Goal: Task Accomplishment & Management: Use online tool/utility

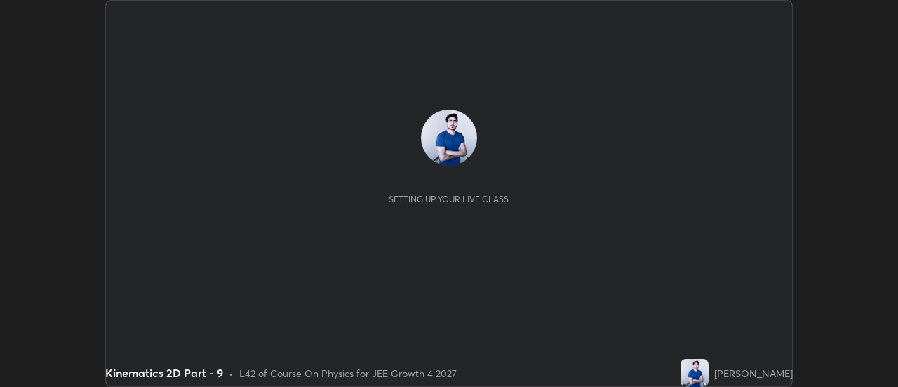
scroll to position [387, 897]
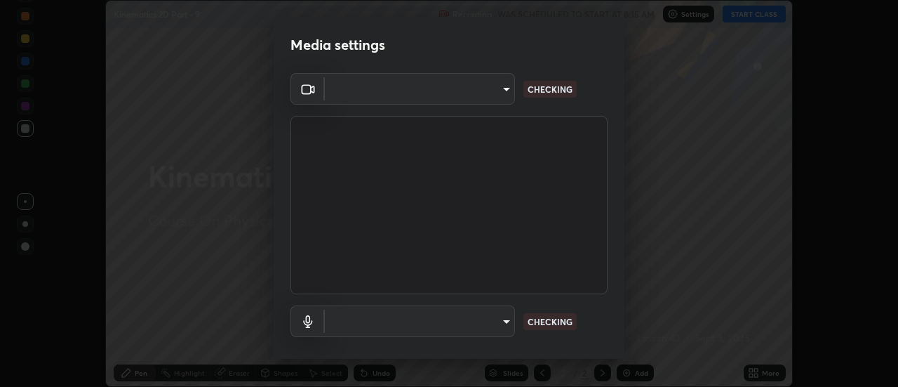
type input "de4d584312b4434b91bb48b0c0e382846541704910f56accdd629dbaa70238e6"
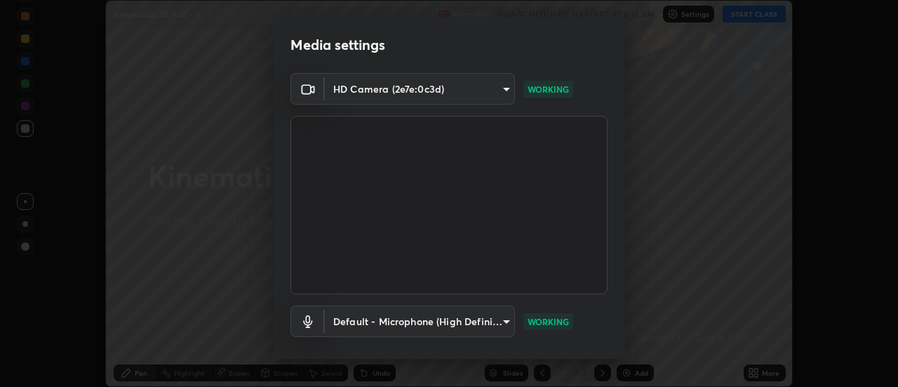
click at [507, 326] on body "Erase all Kinematics 2D Part - 9 Recording WAS SCHEDULED TO START AT 8:15 AM Se…" at bounding box center [449, 193] width 898 height 387
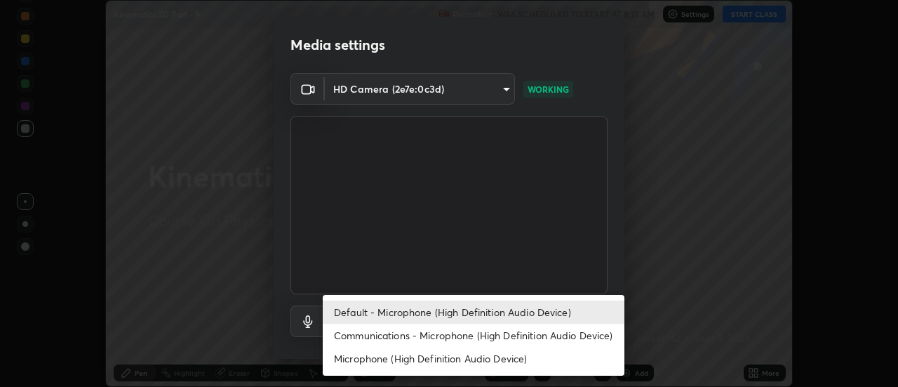
click at [504, 334] on li "Communications - Microphone (High Definition Audio Device)" at bounding box center [474, 334] width 302 height 23
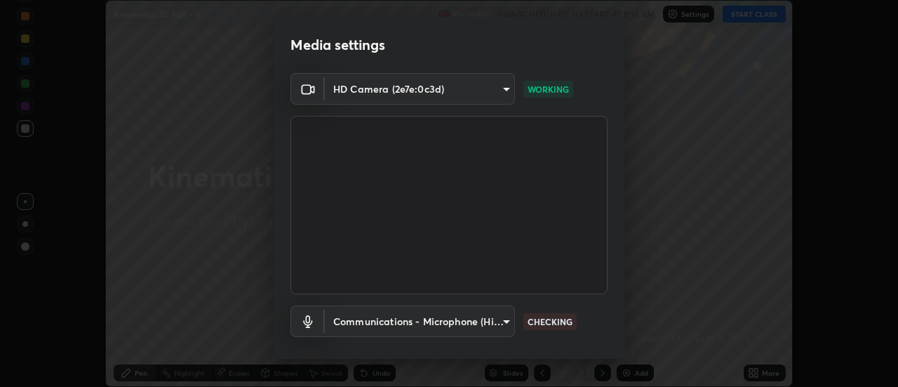
click at [505, 319] on body "Erase all Kinematics 2D Part - 9 Recording WAS SCHEDULED TO START AT 8:15 AM Se…" at bounding box center [449, 193] width 898 height 387
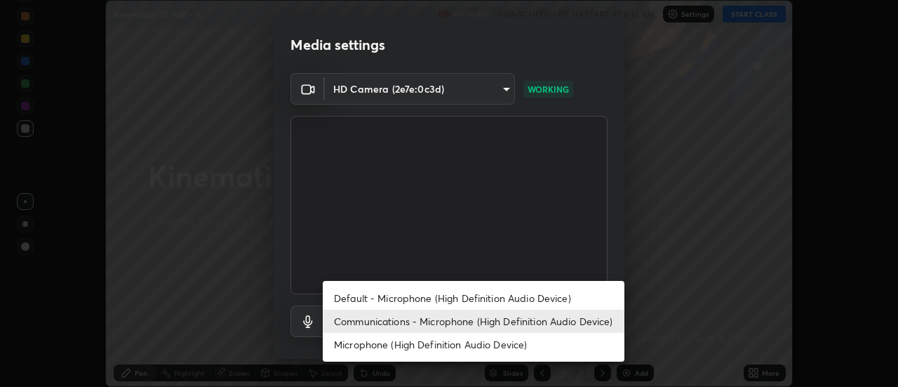
click at [502, 297] on li "Default - Microphone (High Definition Audio Device)" at bounding box center [474, 297] width 302 height 23
type input "default"
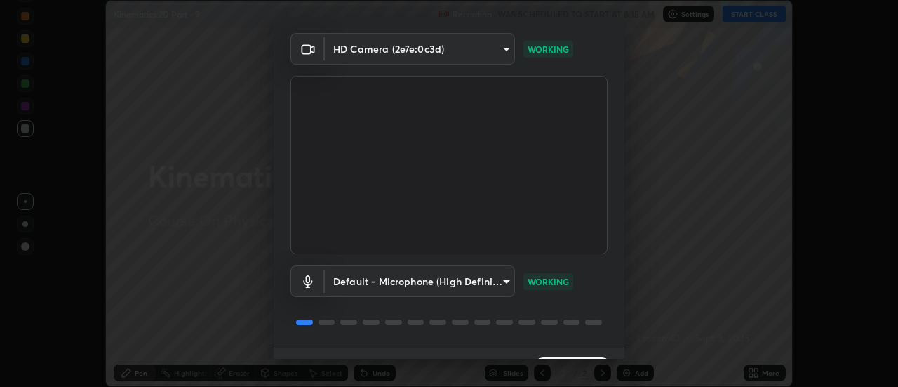
scroll to position [74, 0]
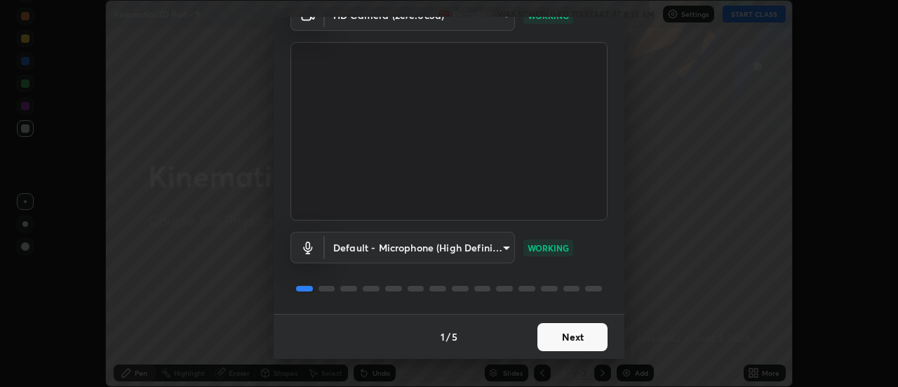
click at [578, 341] on button "Next" at bounding box center [572, 337] width 70 height 28
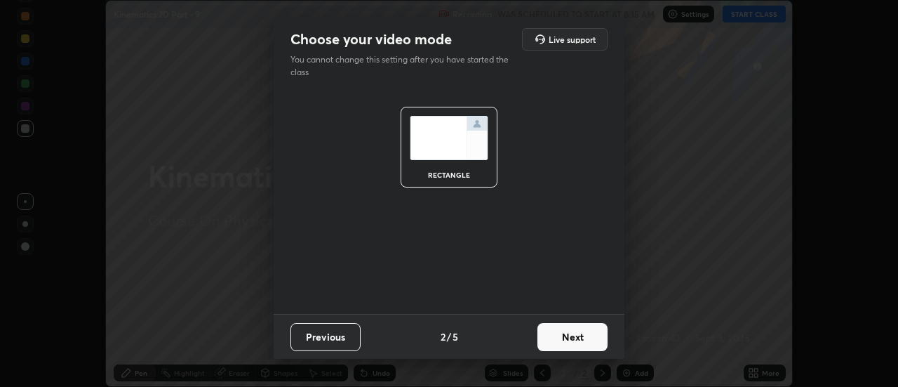
scroll to position [0, 0]
click at [583, 335] on button "Next" at bounding box center [572, 337] width 70 height 28
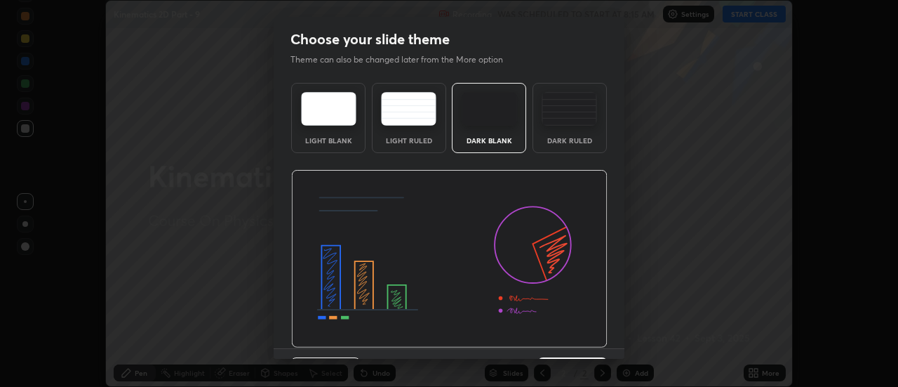
scroll to position [34, 0]
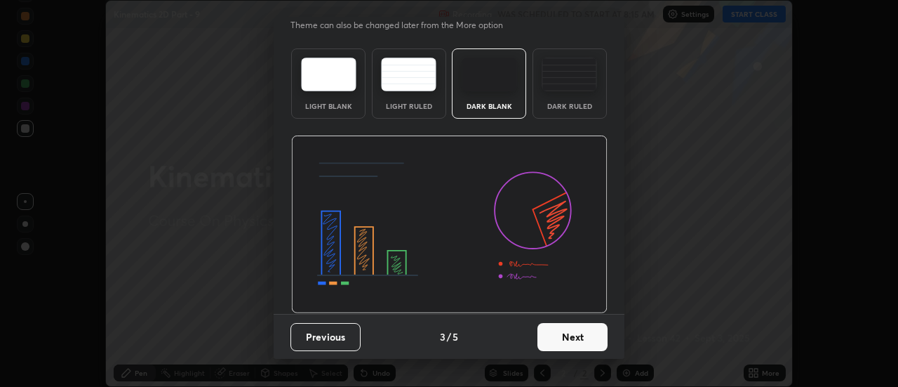
click at [578, 334] on button "Next" at bounding box center [572, 337] width 70 height 28
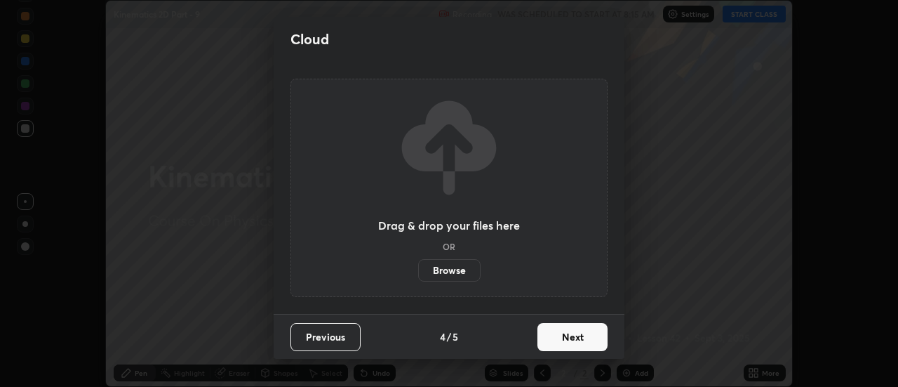
scroll to position [0, 0]
click at [589, 334] on button "Next" at bounding box center [572, 337] width 70 height 28
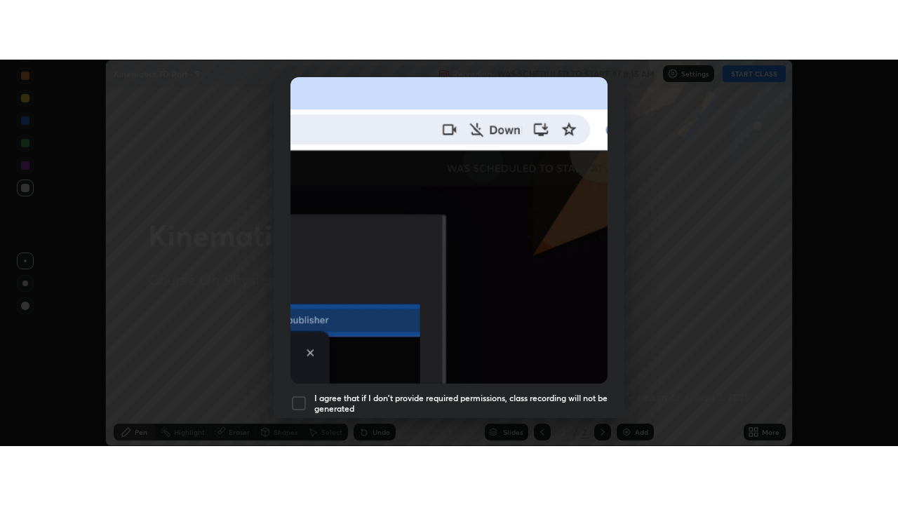
scroll to position [360, 0]
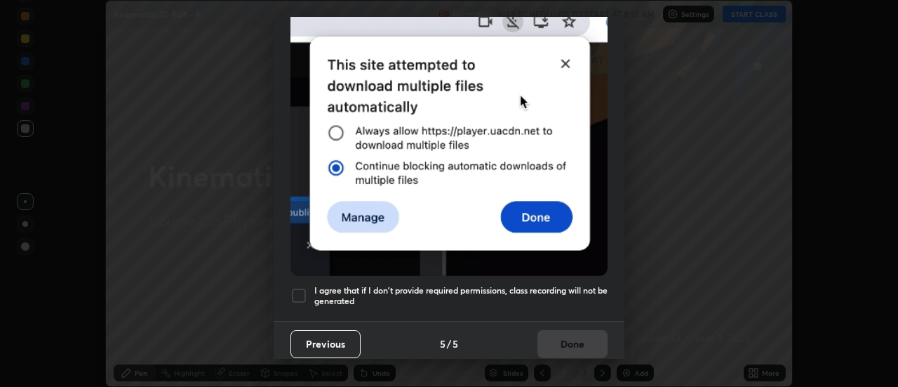
click at [304, 287] on div at bounding box center [298, 295] width 17 height 17
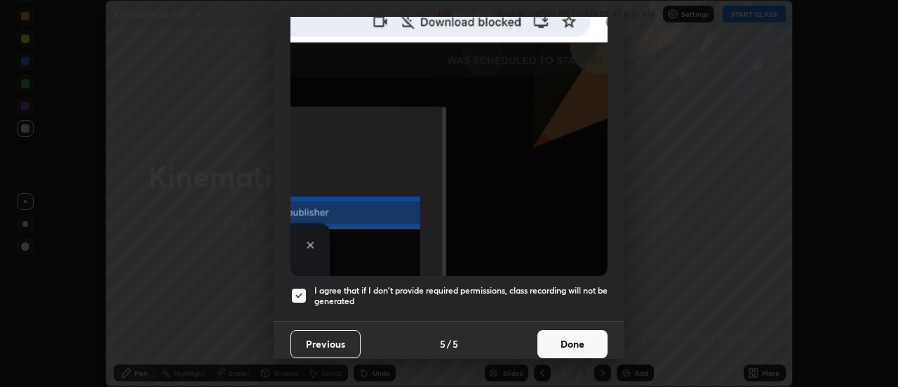
click at [567, 336] on button "Done" at bounding box center [572, 344] width 70 height 28
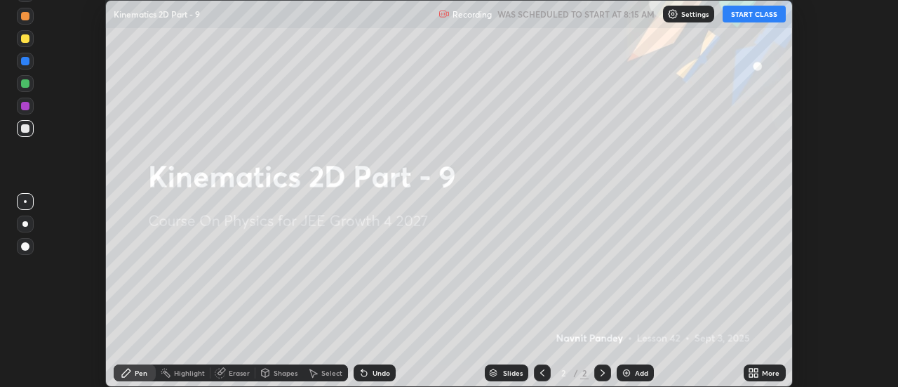
click at [751, 370] on icon at bounding box center [751, 370] width 4 height 4
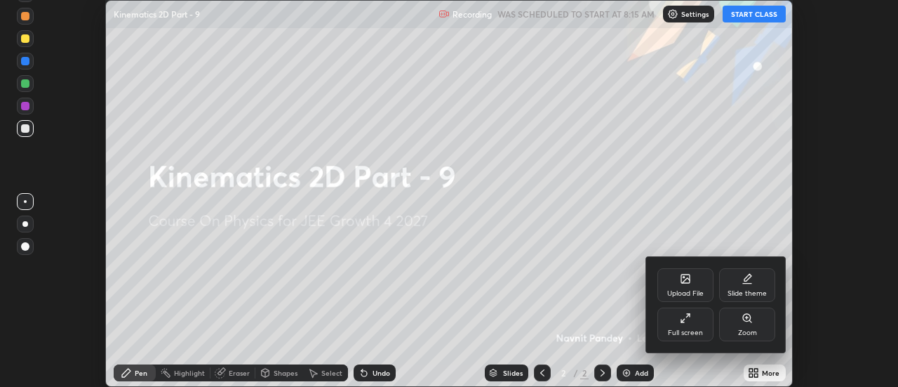
click at [695, 324] on div "Full screen" at bounding box center [685, 324] width 56 height 34
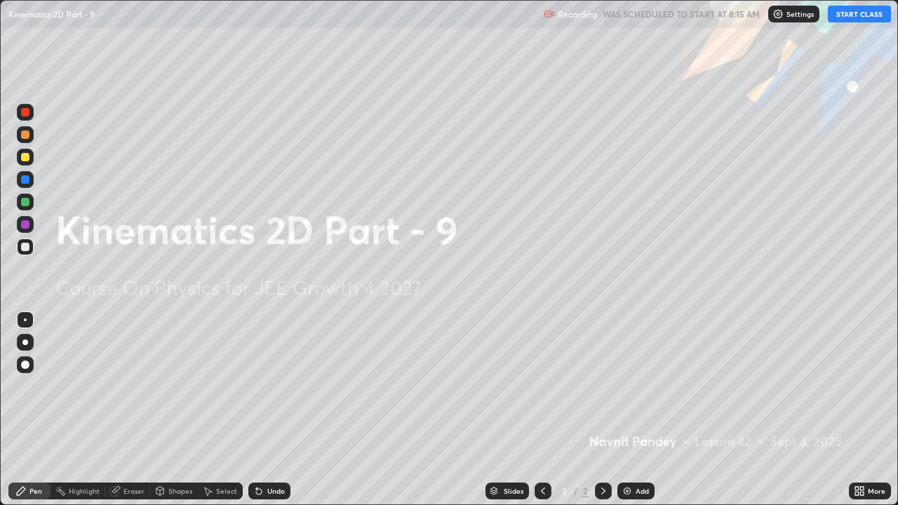
scroll to position [505, 898]
click at [862, 12] on button "START CLASS" at bounding box center [859, 14] width 63 height 17
click at [638, 386] on div "Add" at bounding box center [642, 491] width 13 height 7
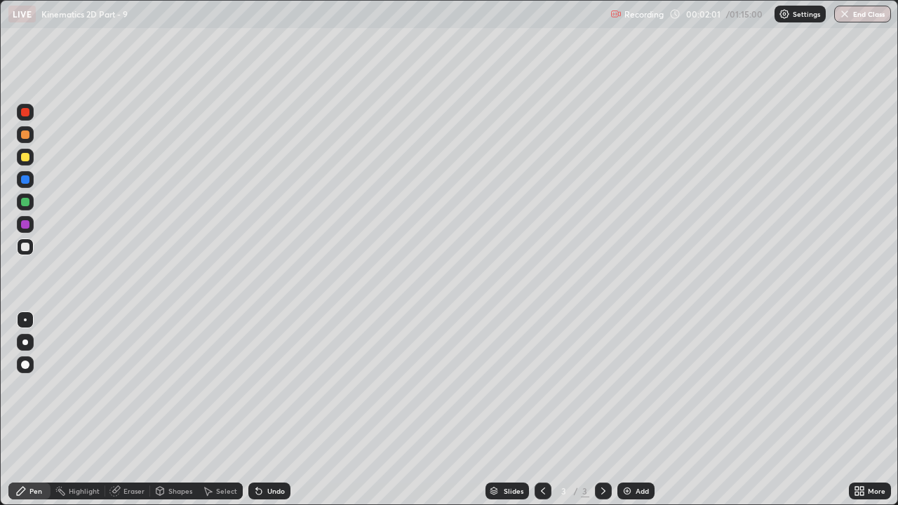
click at [267, 386] on div "Undo" at bounding box center [276, 491] width 18 height 7
click at [126, 386] on div "Eraser" at bounding box center [127, 491] width 45 height 17
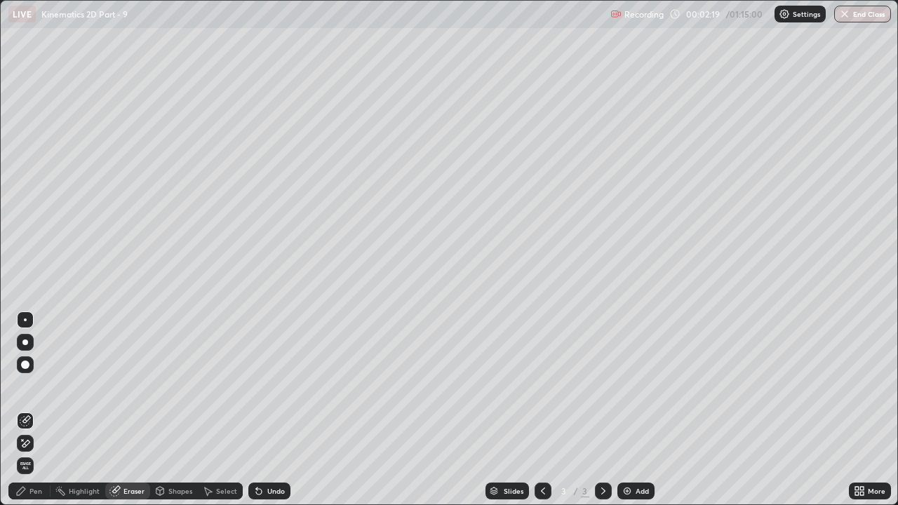
click at [37, 386] on div "Pen" at bounding box center [35, 491] width 13 height 7
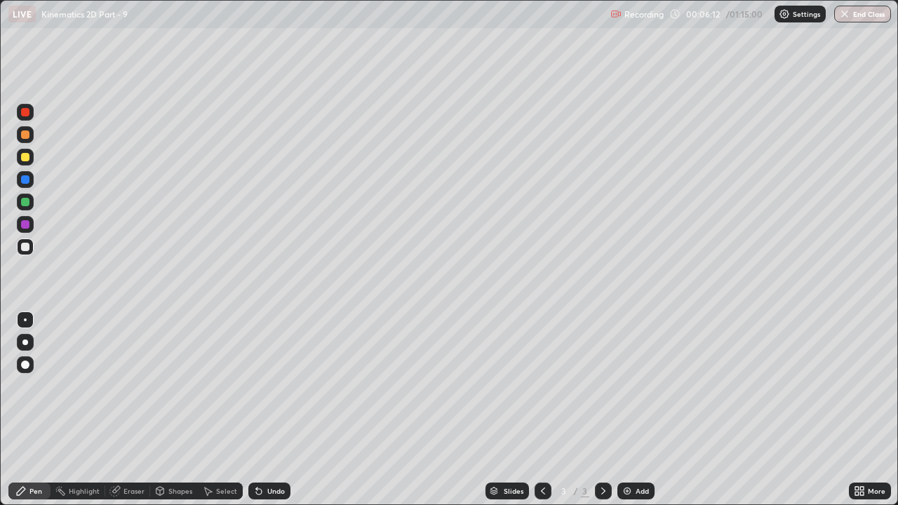
click at [31, 208] on div at bounding box center [25, 202] width 17 height 17
click at [257, 386] on icon at bounding box center [259, 492] width 6 height 6
click at [279, 386] on div "Undo" at bounding box center [269, 491] width 42 height 17
click at [257, 386] on icon at bounding box center [259, 492] width 6 height 6
click at [274, 386] on div "Undo" at bounding box center [276, 491] width 18 height 7
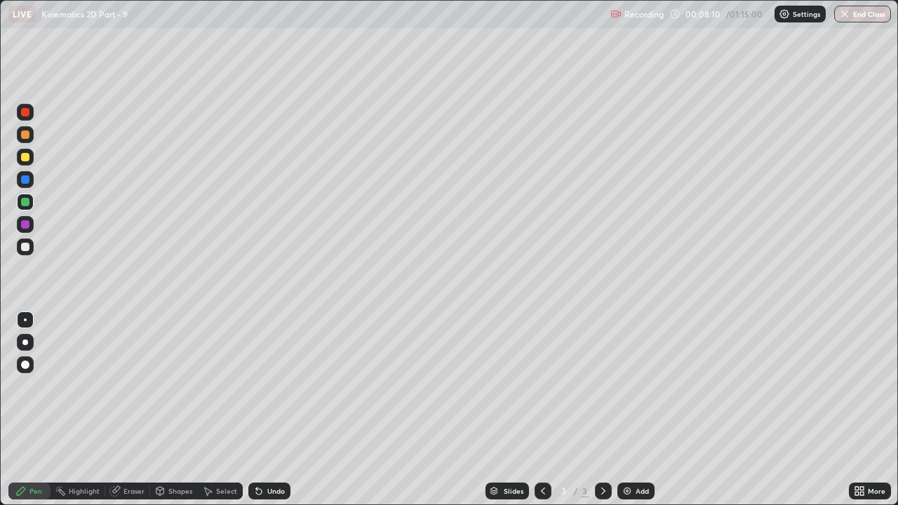
click at [272, 386] on div "Undo" at bounding box center [276, 491] width 18 height 7
click at [629, 386] on div "Add" at bounding box center [635, 491] width 37 height 17
click at [542, 386] on icon at bounding box center [542, 490] width 11 height 11
click at [32, 180] on div at bounding box center [25, 179] width 17 height 17
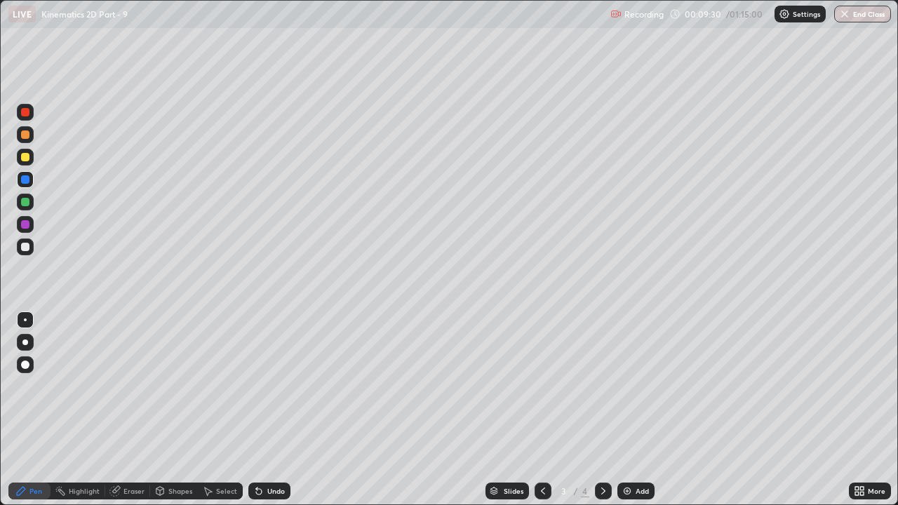
click at [617, 386] on div "Add" at bounding box center [635, 491] width 37 height 17
click at [558, 386] on div "4" at bounding box center [564, 491] width 14 height 8
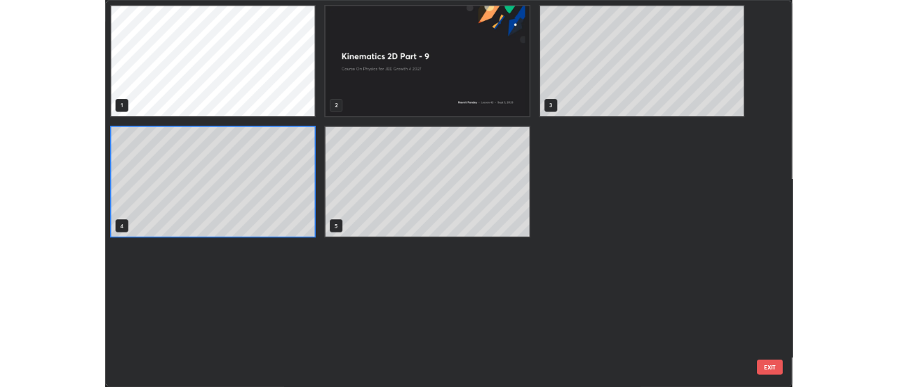
scroll to position [500, 890]
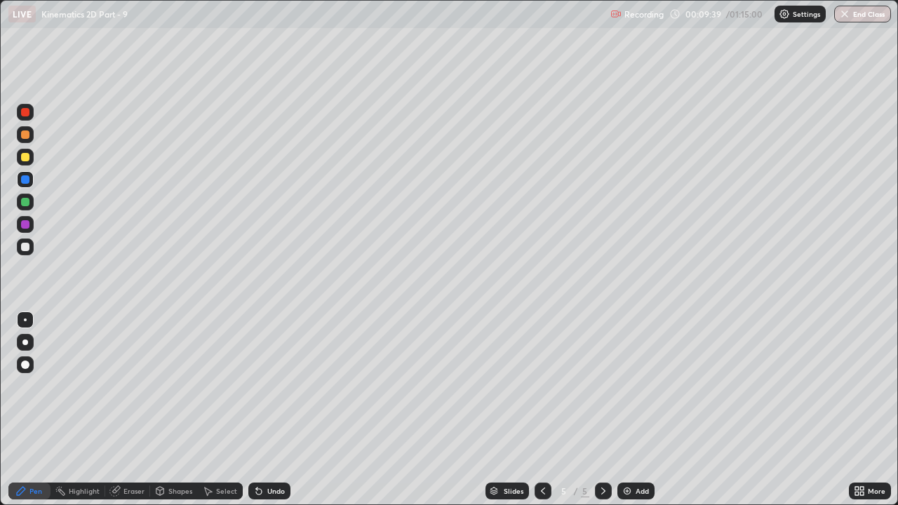
click at [266, 386] on div "Undo" at bounding box center [269, 491] width 42 height 17
click at [542, 386] on icon at bounding box center [542, 490] width 11 height 11
click at [604, 386] on icon at bounding box center [603, 490] width 11 height 11
click at [602, 386] on icon at bounding box center [603, 490] width 11 height 11
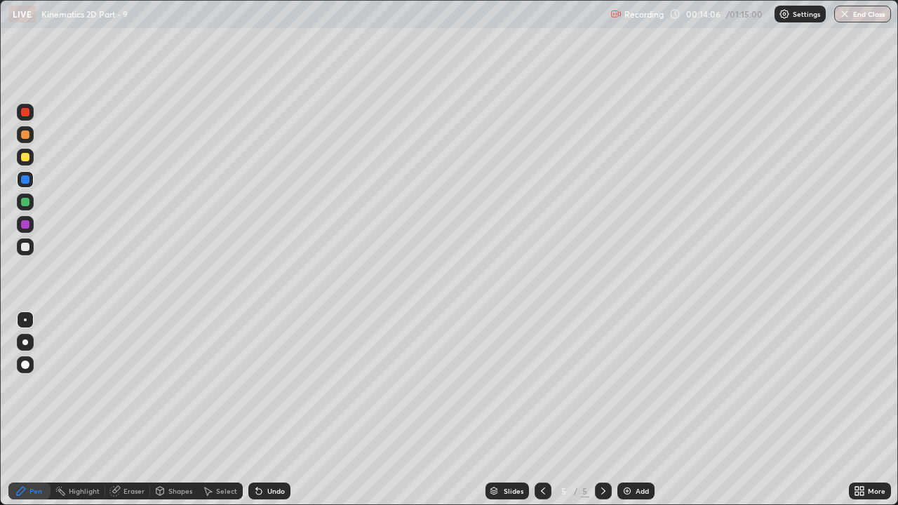
click at [28, 248] on div at bounding box center [25, 247] width 8 height 8
click at [27, 225] on div at bounding box center [25, 224] width 8 height 8
click at [638, 386] on div "Add" at bounding box center [642, 491] width 13 height 7
click at [31, 245] on div at bounding box center [25, 247] width 17 height 17
click at [262, 386] on icon at bounding box center [258, 490] width 11 height 11
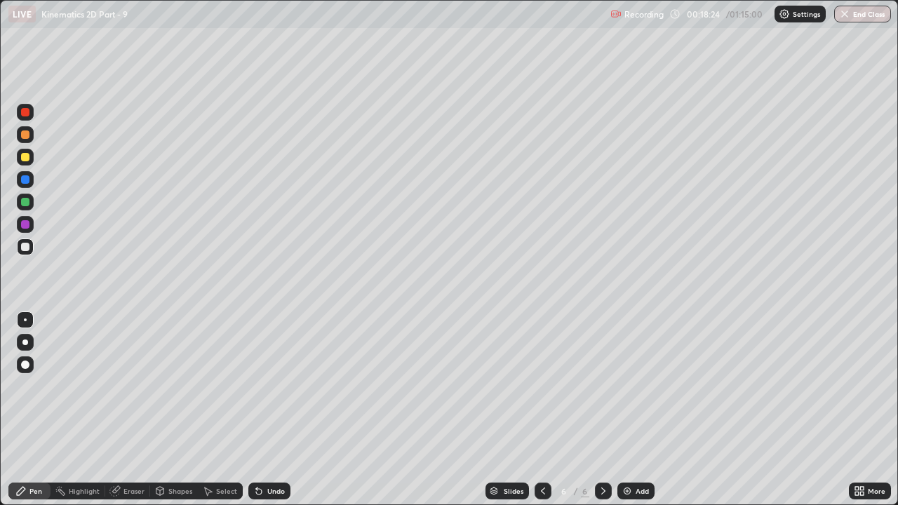
click at [26, 179] on div at bounding box center [25, 179] width 8 height 8
click at [541, 386] on div at bounding box center [543, 491] width 17 height 17
click at [276, 386] on div "Undo" at bounding box center [269, 491] width 42 height 17
click at [271, 386] on div "Undo" at bounding box center [276, 491] width 18 height 7
click at [280, 386] on div "Undo" at bounding box center [276, 491] width 18 height 7
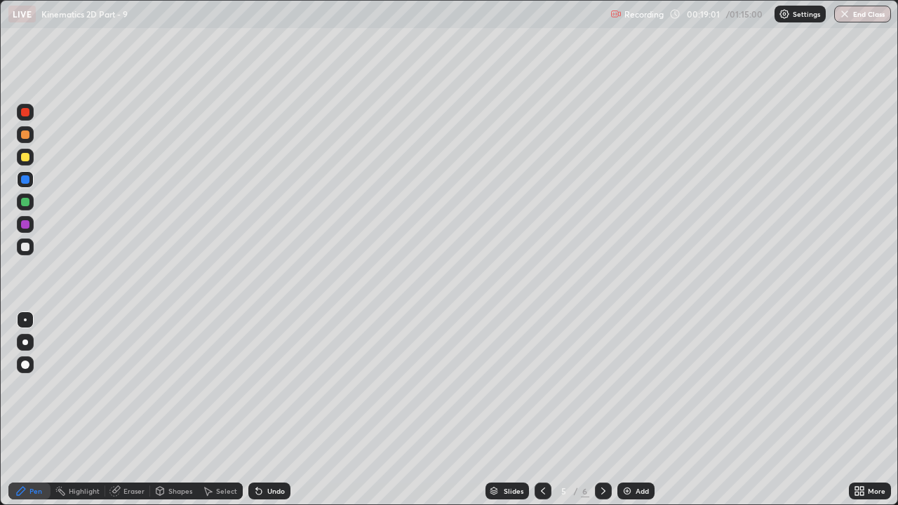
click at [601, 386] on icon at bounding box center [603, 491] width 4 height 7
click at [22, 208] on div at bounding box center [25, 202] width 17 height 17
click at [269, 386] on div "Undo" at bounding box center [276, 491] width 18 height 7
click at [264, 386] on div "Undo" at bounding box center [269, 491] width 42 height 17
click at [269, 386] on div "Undo" at bounding box center [276, 491] width 18 height 7
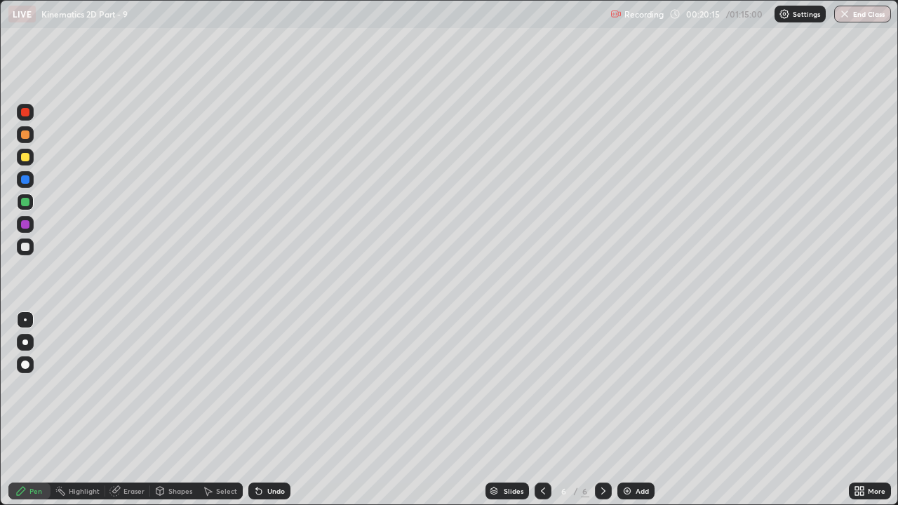
click at [25, 246] on div at bounding box center [25, 247] width 8 height 8
click at [26, 225] on div at bounding box center [25, 224] width 8 height 8
click at [542, 386] on icon at bounding box center [542, 490] width 11 height 11
click at [544, 386] on icon at bounding box center [542, 490] width 11 height 11
click at [549, 386] on div at bounding box center [543, 491] width 17 height 17
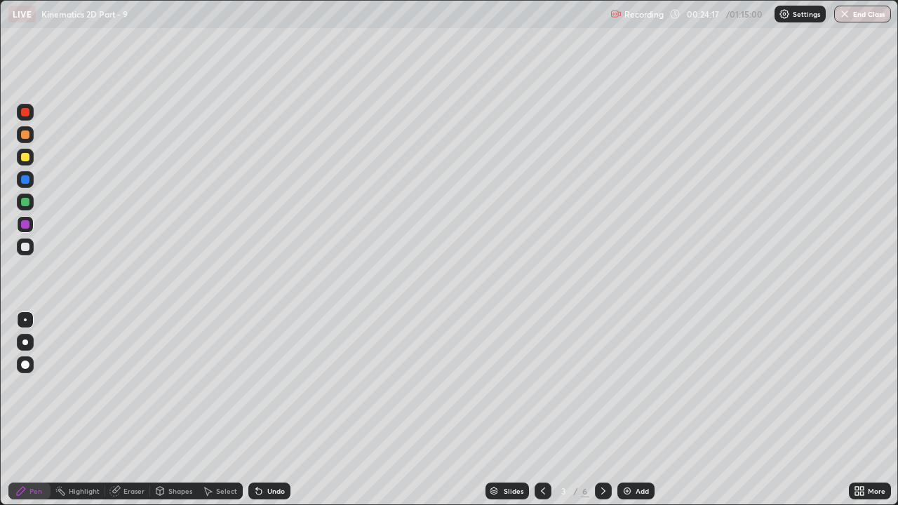
click at [601, 386] on icon at bounding box center [603, 490] width 11 height 11
click at [605, 386] on icon at bounding box center [603, 490] width 11 height 11
click at [602, 386] on icon at bounding box center [603, 490] width 11 height 11
click at [602, 386] on icon at bounding box center [603, 491] width 4 height 7
click at [628, 386] on div "Add" at bounding box center [635, 491] width 37 height 17
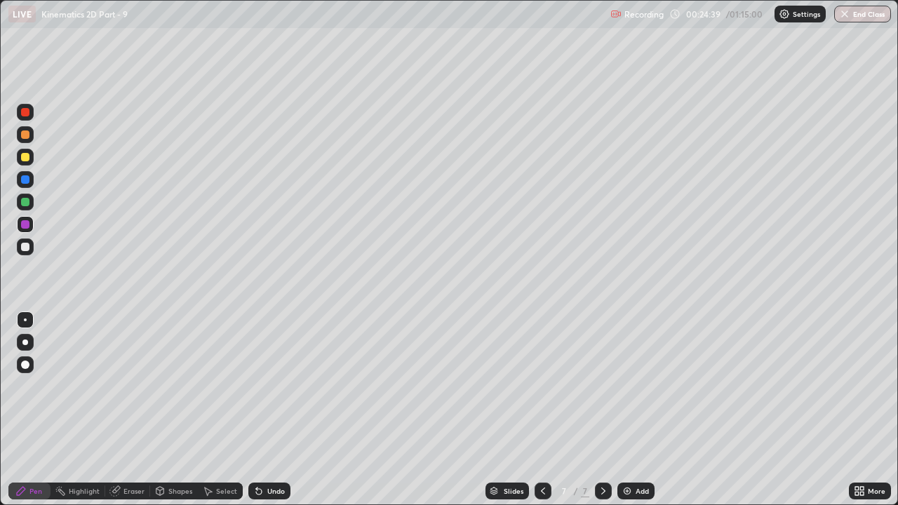
click at [30, 246] on div at bounding box center [25, 247] width 17 height 17
click at [264, 386] on div "Undo" at bounding box center [269, 491] width 42 height 17
click at [27, 176] on div at bounding box center [25, 179] width 8 height 8
click at [264, 386] on div "Undo" at bounding box center [269, 491] width 42 height 17
click at [261, 386] on icon at bounding box center [258, 490] width 11 height 11
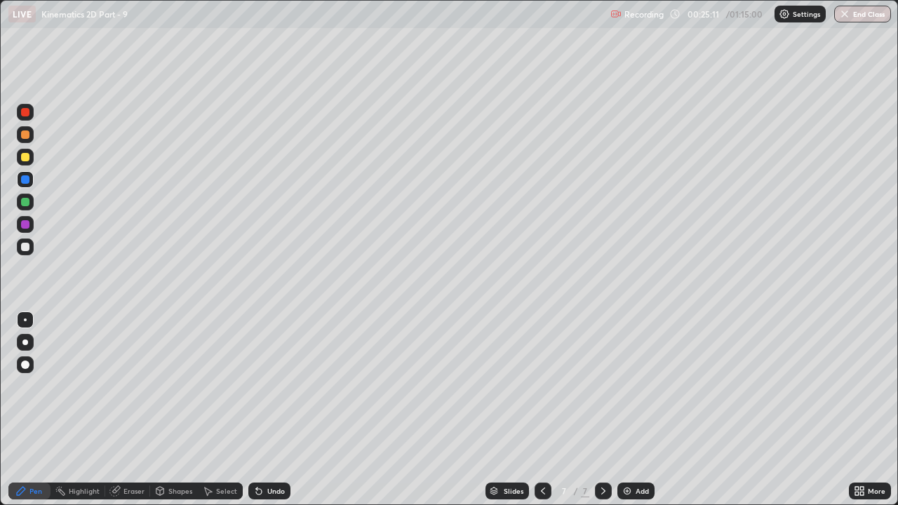
click at [260, 386] on icon at bounding box center [258, 490] width 11 height 11
click at [22, 156] on div at bounding box center [25, 157] width 8 height 8
click at [275, 386] on div "Undo" at bounding box center [276, 491] width 18 height 7
click at [264, 386] on div "Undo" at bounding box center [269, 491] width 42 height 17
click at [267, 386] on div "Undo" at bounding box center [276, 491] width 18 height 7
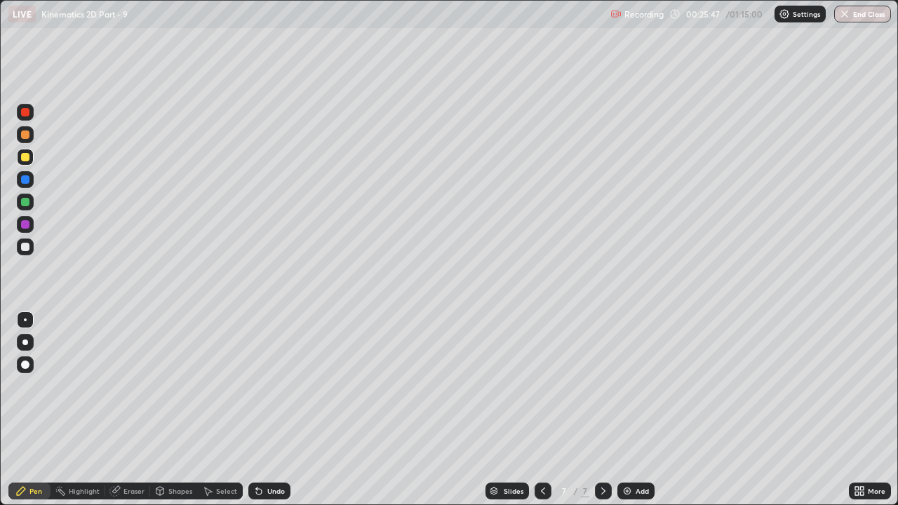
click at [267, 386] on div "Undo" at bounding box center [276, 491] width 18 height 7
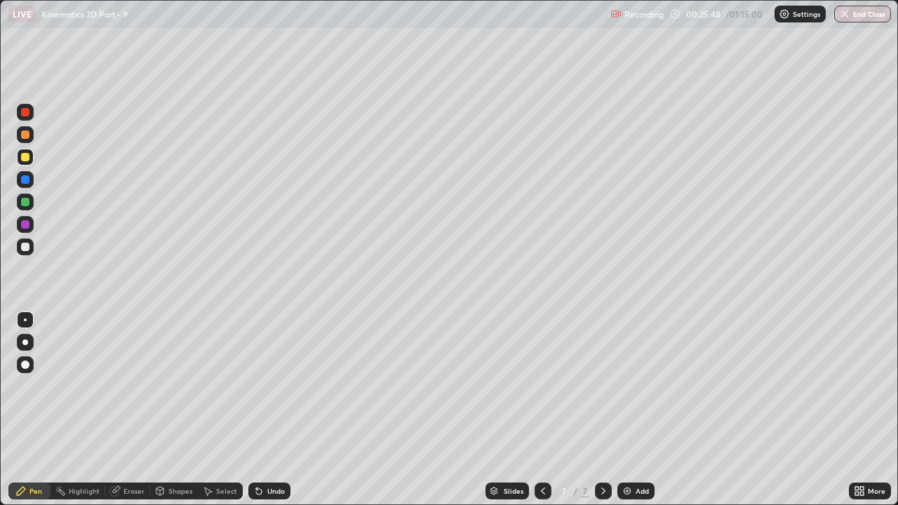
click at [271, 386] on div "Undo" at bounding box center [269, 491] width 42 height 17
click at [272, 386] on div "Undo" at bounding box center [276, 491] width 18 height 7
click at [26, 227] on div at bounding box center [25, 224] width 8 height 8
click at [29, 201] on div at bounding box center [25, 202] width 8 height 8
click at [29, 154] on div at bounding box center [25, 157] width 8 height 8
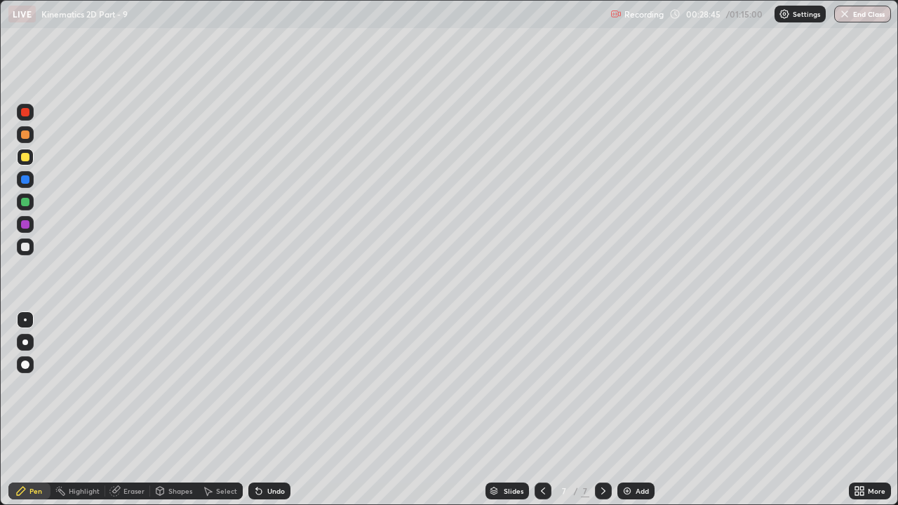
click at [636, 386] on div "Add" at bounding box center [642, 491] width 13 height 7
click at [540, 386] on icon at bounding box center [542, 490] width 11 height 11
click at [542, 386] on icon at bounding box center [542, 490] width 11 height 11
click at [603, 386] on icon at bounding box center [603, 490] width 11 height 11
click at [608, 386] on div at bounding box center [603, 491] width 17 height 17
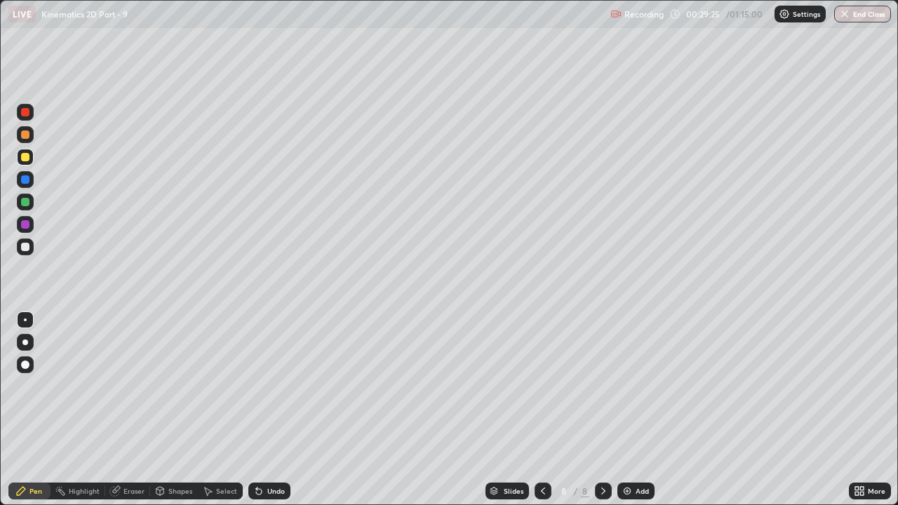
click at [267, 386] on div "Undo" at bounding box center [276, 491] width 18 height 7
click at [274, 386] on div "Undo" at bounding box center [276, 491] width 18 height 7
click at [276, 386] on div "Undo" at bounding box center [276, 491] width 18 height 7
click at [547, 386] on div at bounding box center [543, 491] width 17 height 17
click at [608, 386] on icon at bounding box center [603, 490] width 11 height 11
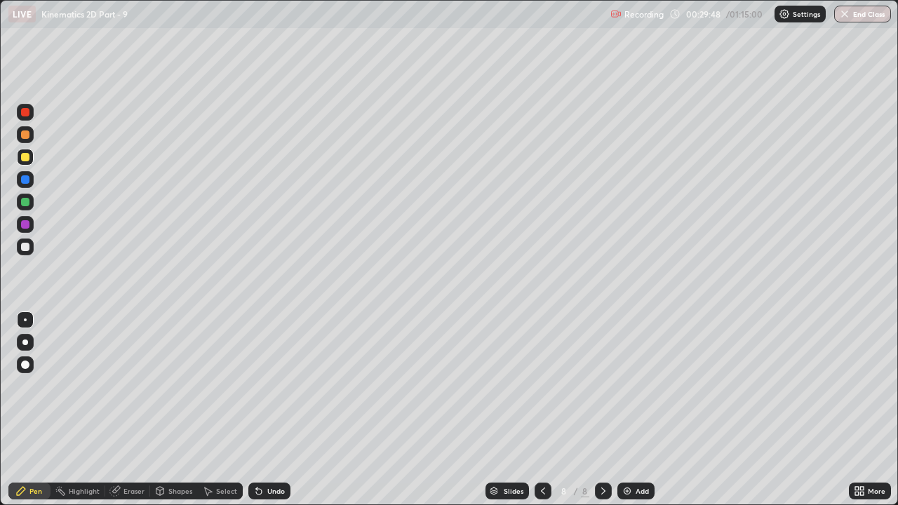
click at [601, 386] on icon at bounding box center [603, 490] width 11 height 11
click at [606, 386] on div at bounding box center [603, 491] width 17 height 17
click at [631, 386] on img at bounding box center [627, 490] width 11 height 11
click at [264, 386] on div "Undo" at bounding box center [269, 491] width 42 height 17
click at [535, 386] on div at bounding box center [543, 491] width 17 height 17
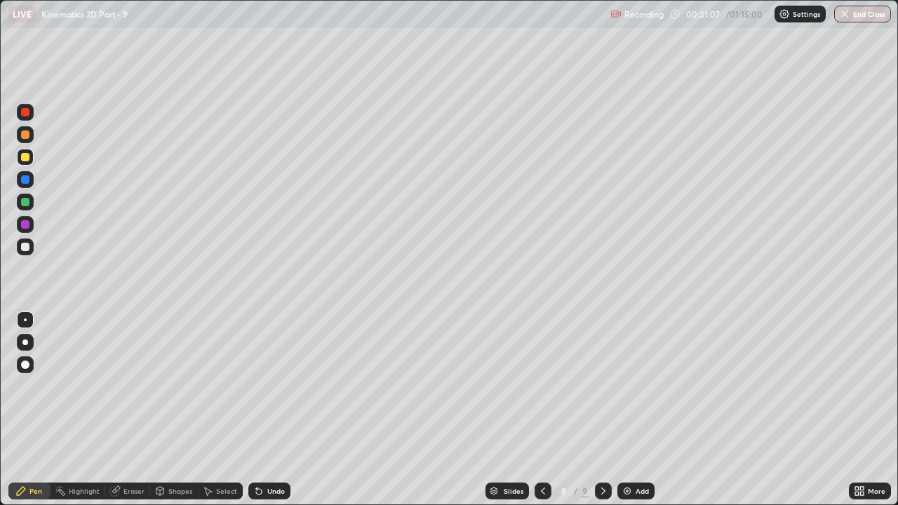
click at [603, 386] on icon at bounding box center [603, 490] width 11 height 11
click at [543, 386] on icon at bounding box center [542, 490] width 11 height 11
click at [544, 386] on div at bounding box center [543, 491] width 17 height 28
click at [549, 386] on div at bounding box center [543, 491] width 17 height 17
click at [541, 386] on icon at bounding box center [542, 490] width 11 height 11
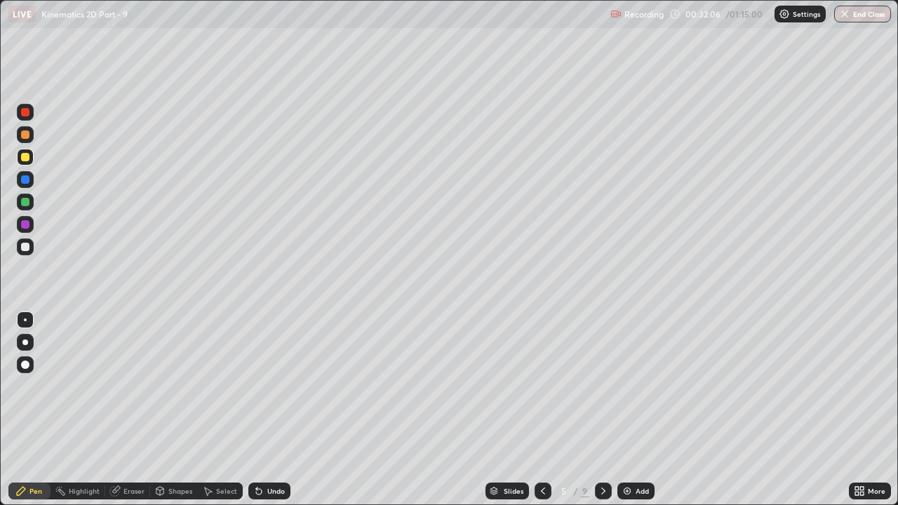
click at [607, 386] on icon at bounding box center [603, 490] width 11 height 11
click at [602, 386] on icon at bounding box center [603, 490] width 11 height 11
click at [542, 386] on icon at bounding box center [542, 490] width 11 height 11
click at [602, 386] on icon at bounding box center [603, 490] width 11 height 11
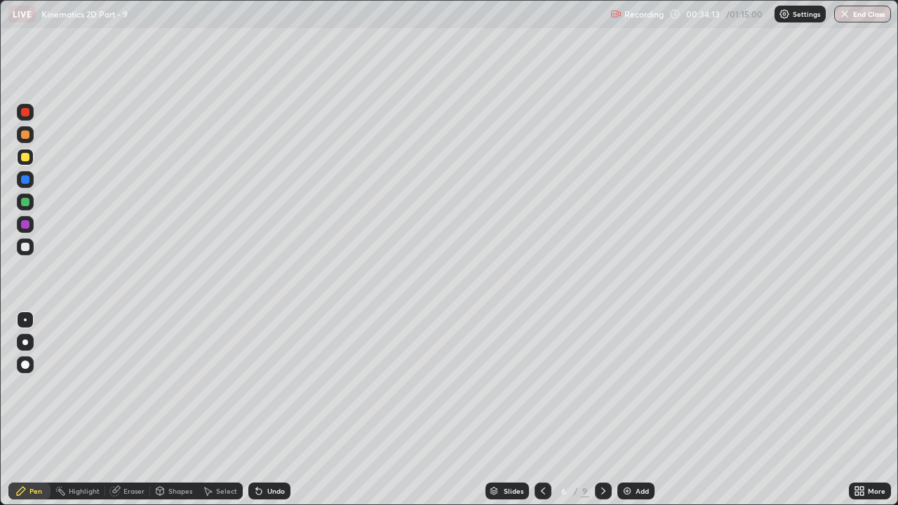
click at [602, 386] on icon at bounding box center [603, 490] width 11 height 11
click at [603, 386] on icon at bounding box center [603, 490] width 11 height 11
click at [636, 386] on div "Add" at bounding box center [642, 491] width 13 height 7
click at [33, 249] on div at bounding box center [25, 247] width 17 height 17
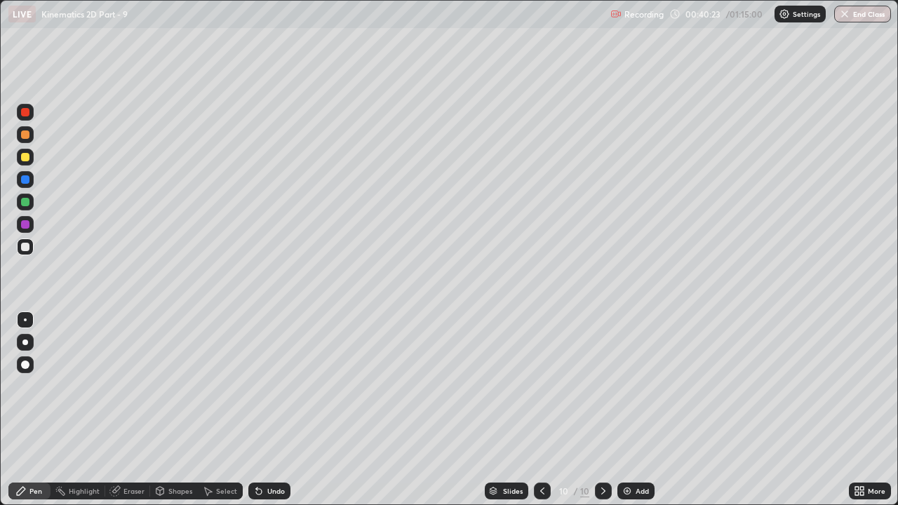
click at [25, 227] on div at bounding box center [25, 224] width 8 height 8
click at [274, 386] on div "Undo" at bounding box center [269, 491] width 42 height 17
click at [272, 386] on div "Undo" at bounding box center [276, 491] width 18 height 7
click at [267, 386] on div "Undo" at bounding box center [276, 491] width 18 height 7
click at [32, 201] on div at bounding box center [25, 202] width 17 height 17
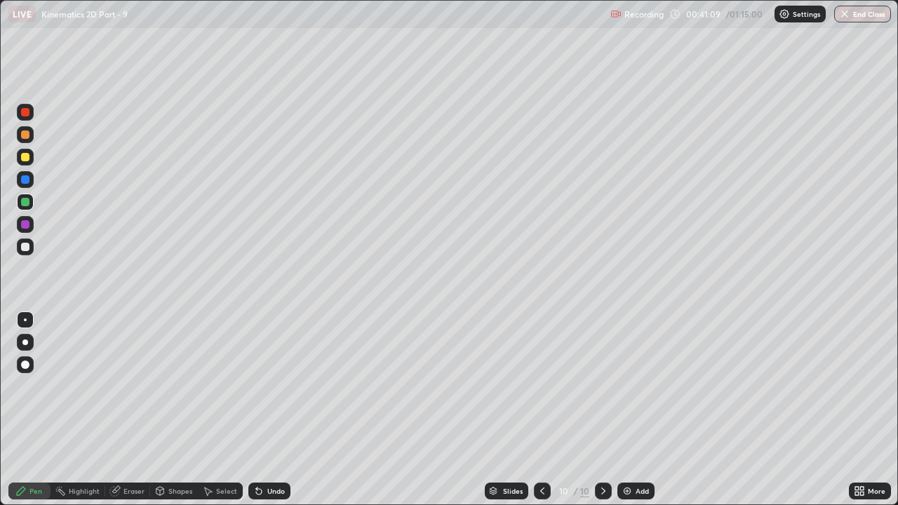
click at [263, 386] on div "Undo" at bounding box center [269, 491] width 42 height 17
click at [134, 386] on div "Eraser" at bounding box center [133, 491] width 21 height 7
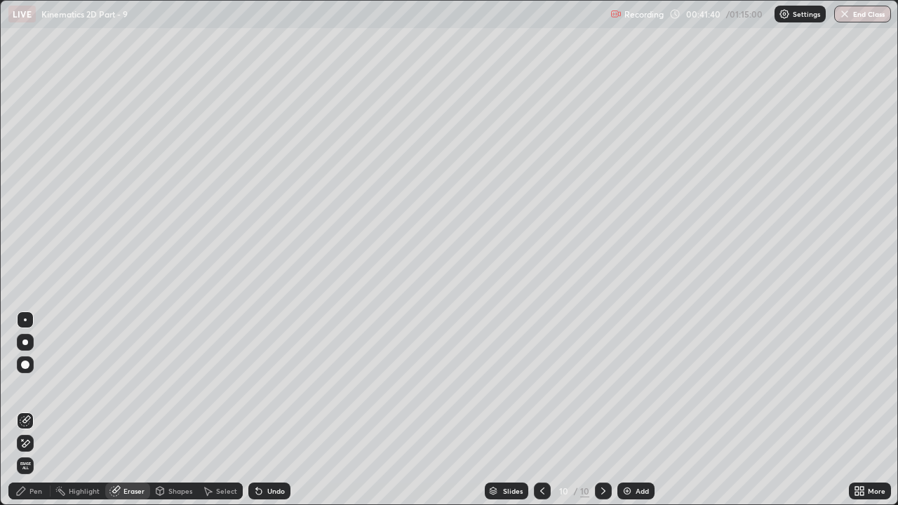
click at [36, 386] on div "Pen" at bounding box center [35, 491] width 13 height 7
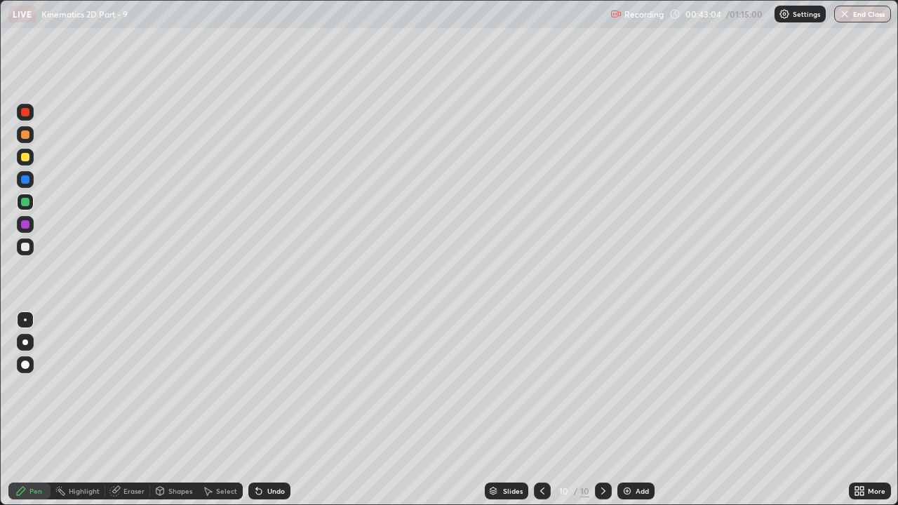
click at [138, 386] on div "Eraser" at bounding box center [127, 491] width 45 height 17
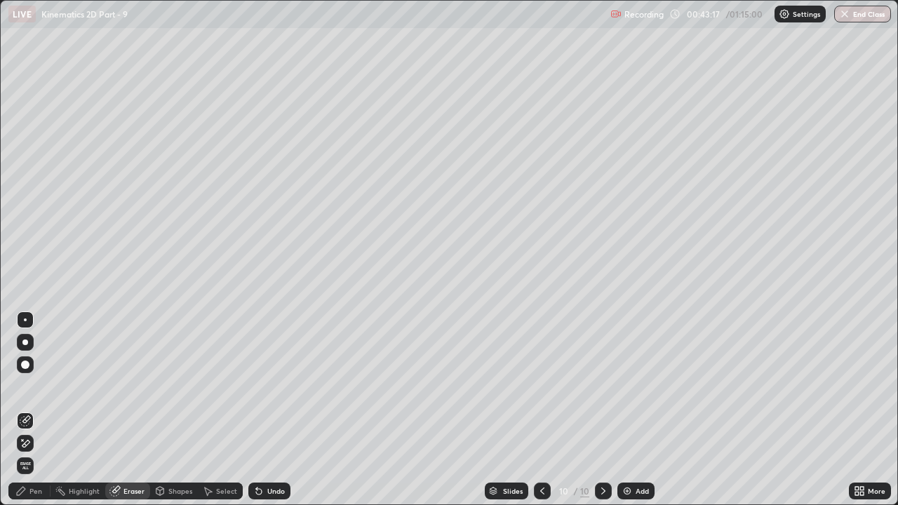
click at [39, 386] on div "Pen" at bounding box center [35, 491] width 13 height 7
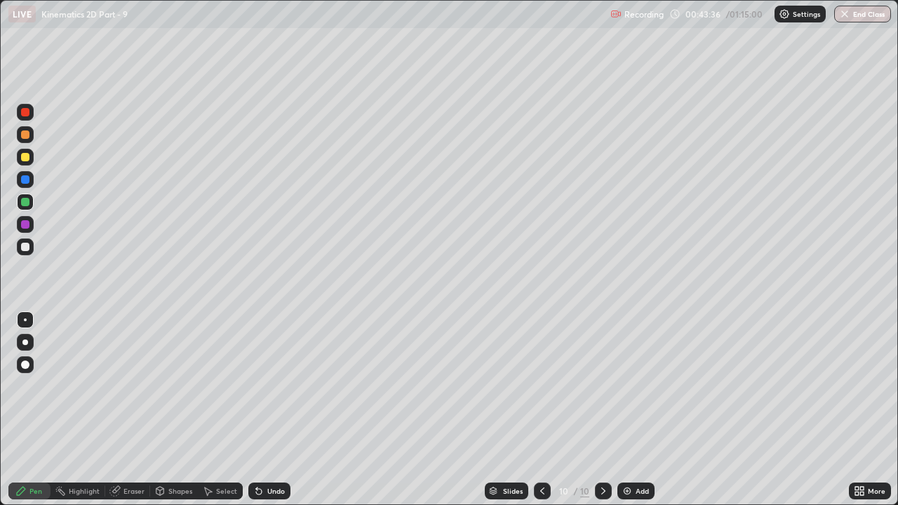
click at [631, 386] on img at bounding box center [627, 490] width 11 height 11
click at [29, 250] on div at bounding box center [25, 247] width 17 height 17
click at [33, 202] on div at bounding box center [25, 202] width 17 height 17
click at [542, 386] on div at bounding box center [543, 491] width 17 height 17
click at [602, 386] on icon at bounding box center [603, 490] width 11 height 11
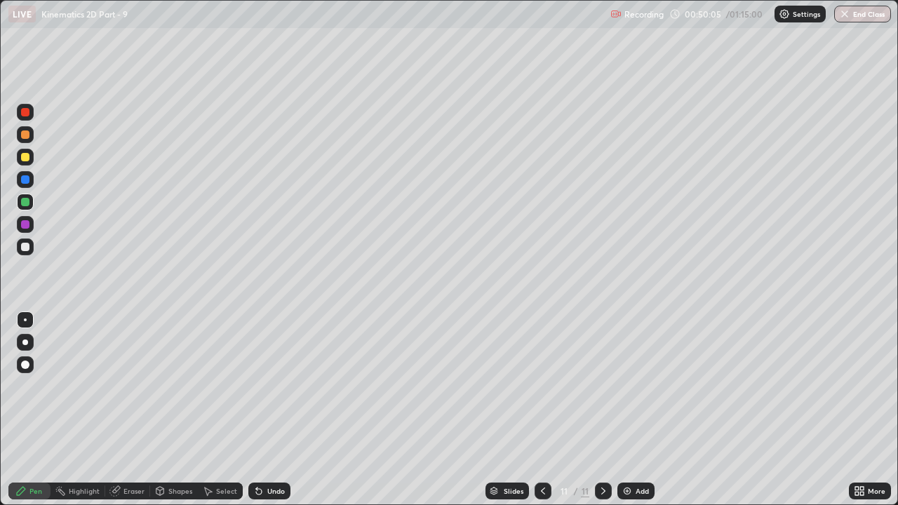
click at [631, 386] on img at bounding box center [627, 490] width 11 height 11
click at [24, 224] on div at bounding box center [25, 224] width 8 height 8
click at [274, 386] on div "Undo" at bounding box center [276, 491] width 18 height 7
click at [603, 386] on icon at bounding box center [603, 490] width 11 height 11
click at [632, 386] on div "Add" at bounding box center [635, 491] width 37 height 17
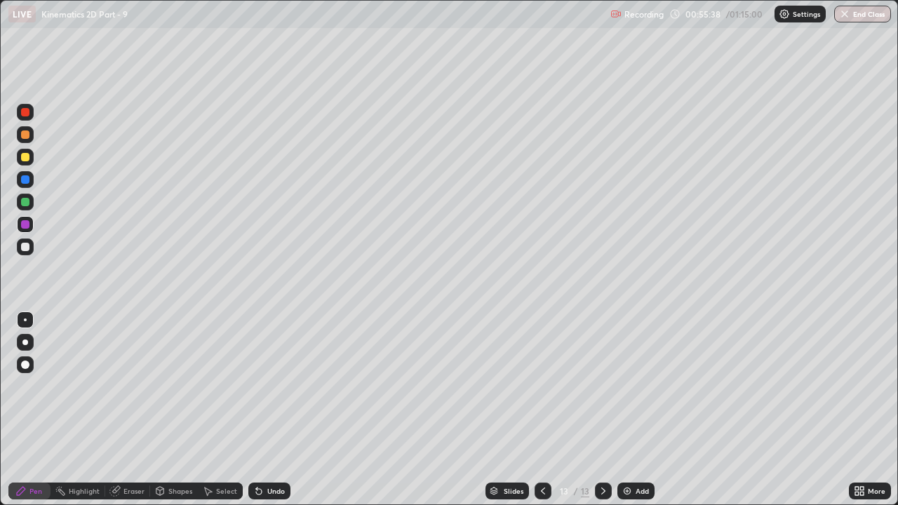
click at [23, 246] on div at bounding box center [25, 247] width 8 height 8
click at [274, 386] on div "Undo" at bounding box center [269, 491] width 42 height 17
click at [26, 203] on div at bounding box center [25, 202] width 8 height 8
click at [26, 180] on div at bounding box center [25, 179] width 8 height 8
click at [602, 386] on icon at bounding box center [603, 490] width 11 height 11
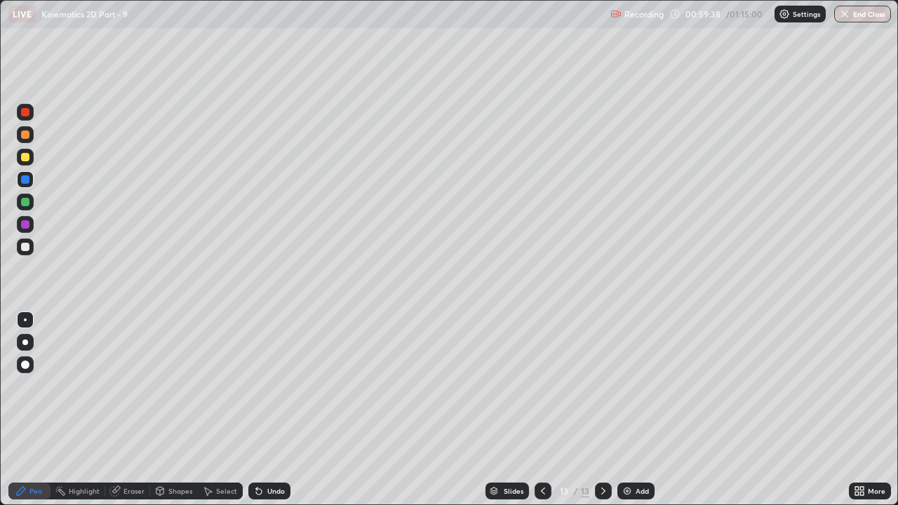
click at [626, 386] on img at bounding box center [627, 490] width 11 height 11
click at [28, 245] on div at bounding box center [25, 247] width 8 height 8
click at [31, 201] on div at bounding box center [25, 202] width 17 height 17
click at [26, 247] on div at bounding box center [25, 247] width 8 height 8
click at [27, 199] on div at bounding box center [25, 202] width 8 height 8
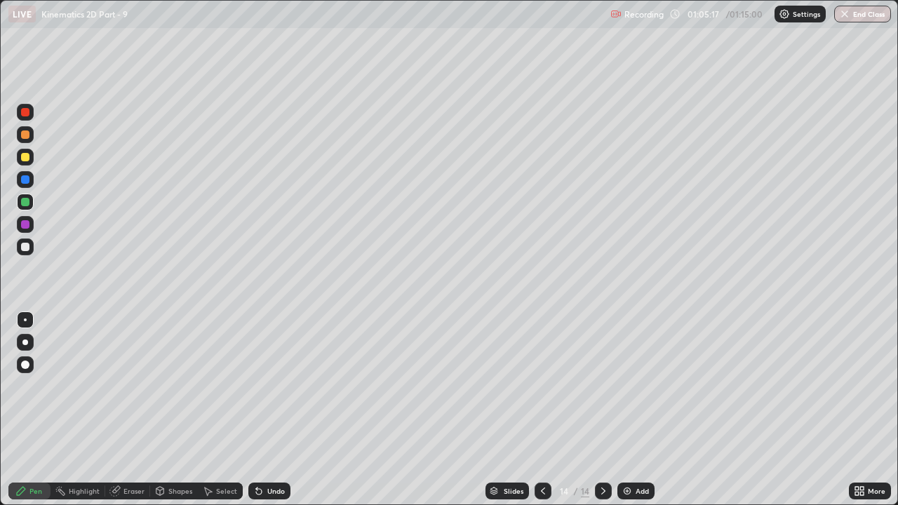
click at [869, 11] on button "End Class" at bounding box center [862, 14] width 57 height 17
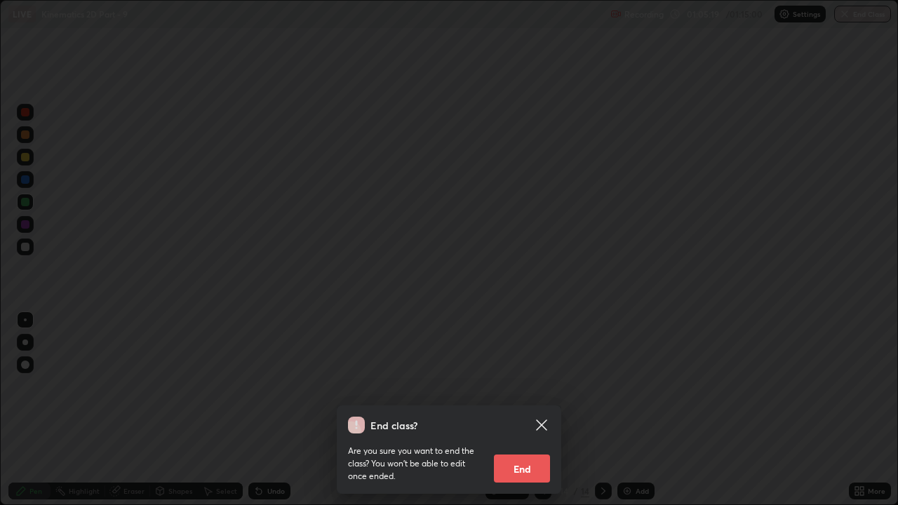
click at [533, 386] on button "End" at bounding box center [522, 469] width 56 height 28
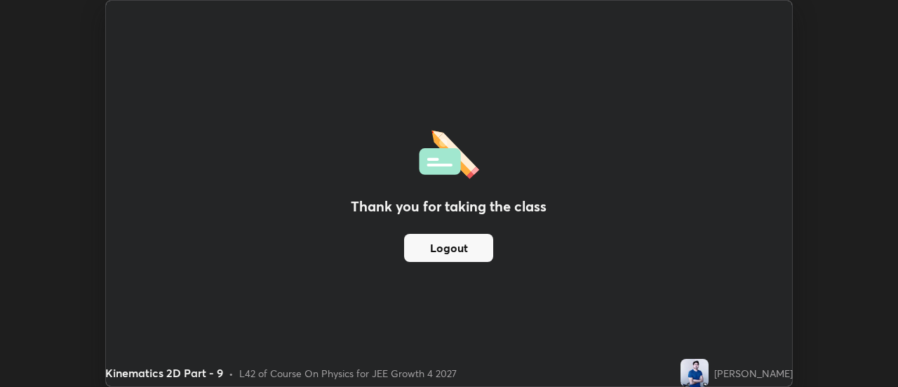
scroll to position [69770, 69259]
